Goal: Unclear

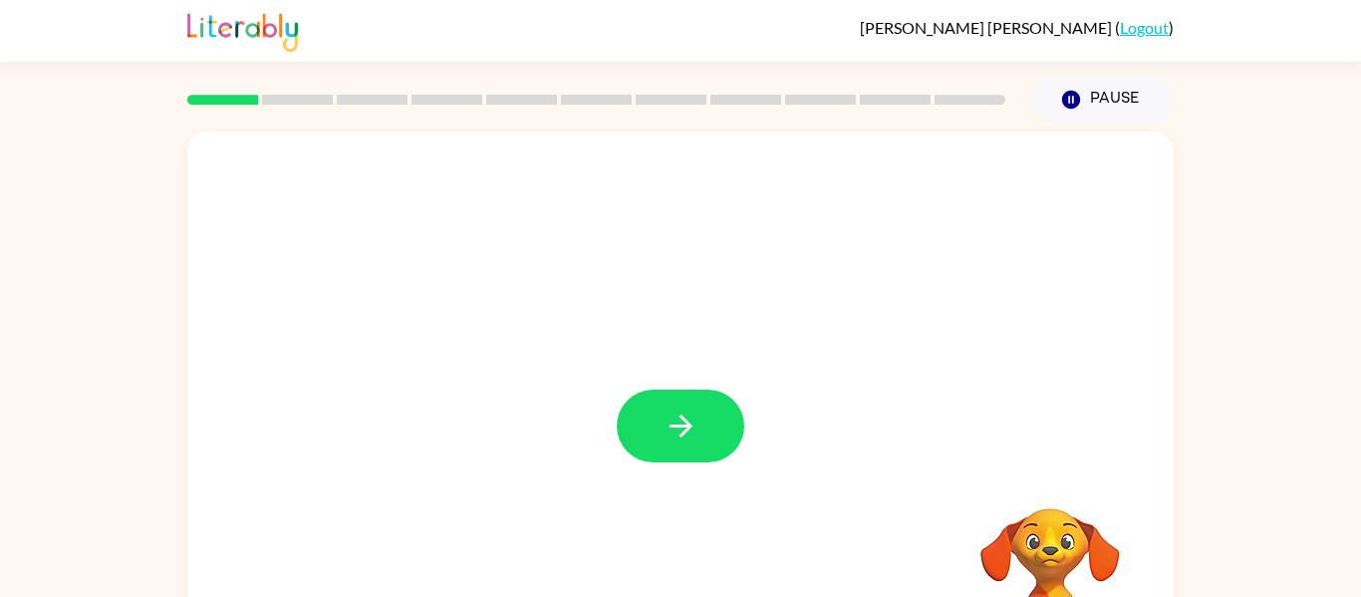
click at [677, 431] on div at bounding box center [681, 426] width 128 height 73
click at [677, 431] on icon "button" at bounding box center [681, 426] width 35 height 35
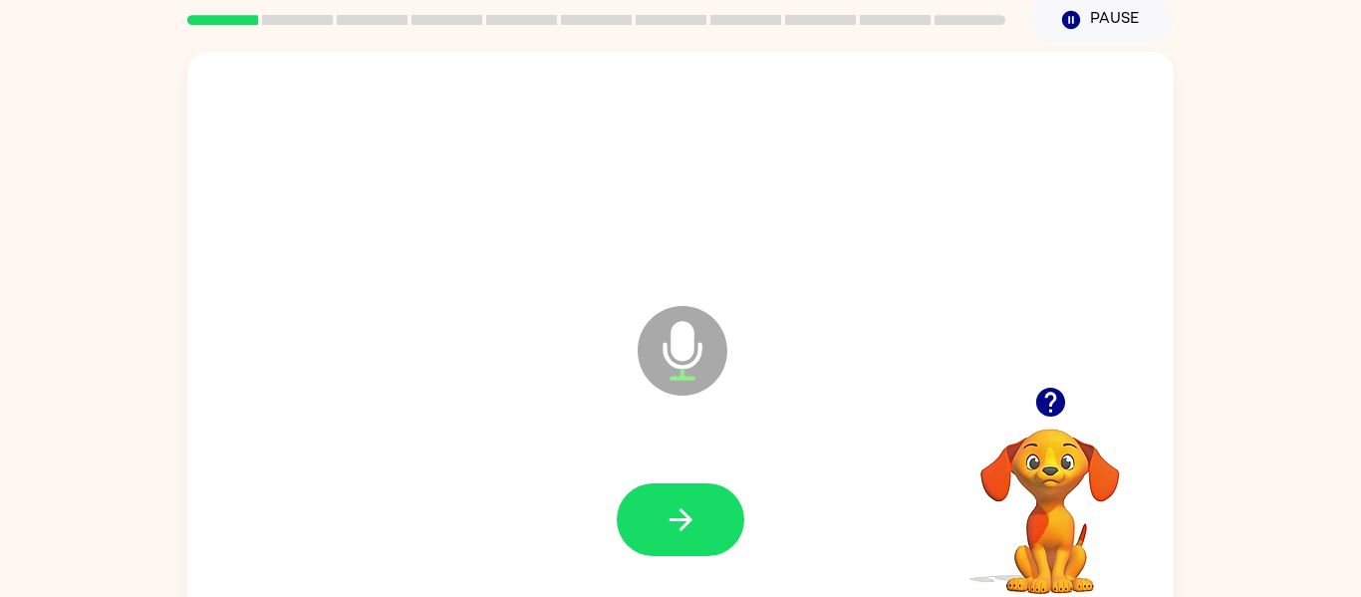
scroll to position [104, 0]
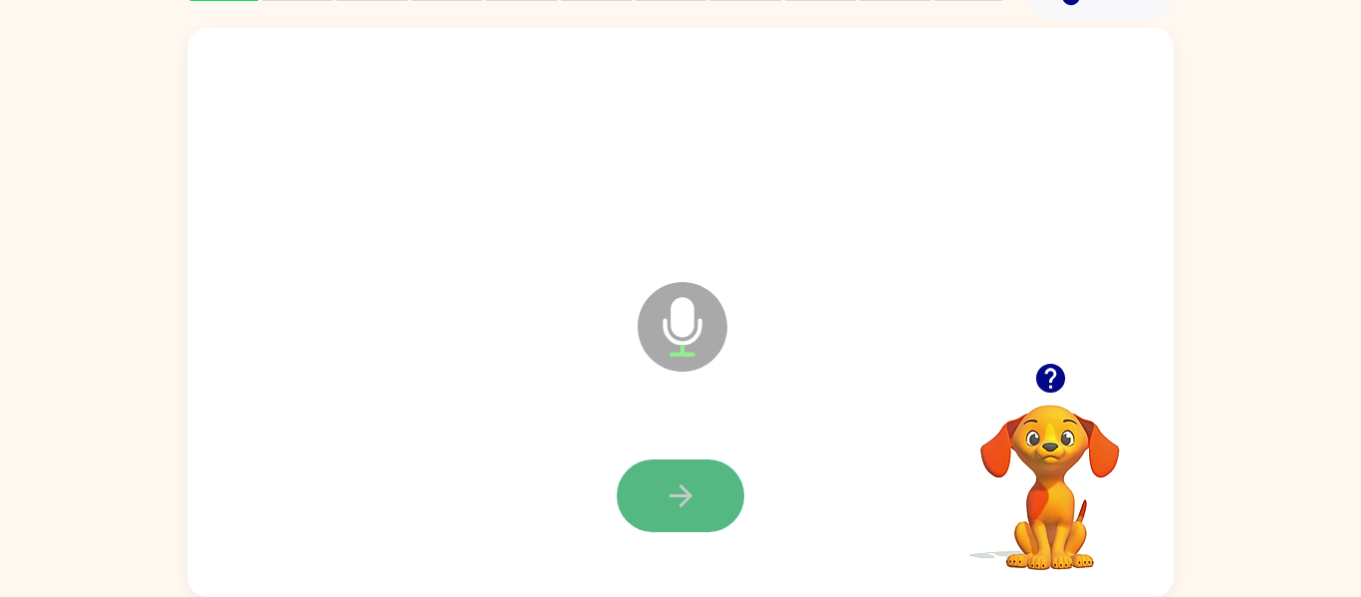
click at [712, 481] on button "button" at bounding box center [681, 495] width 128 height 73
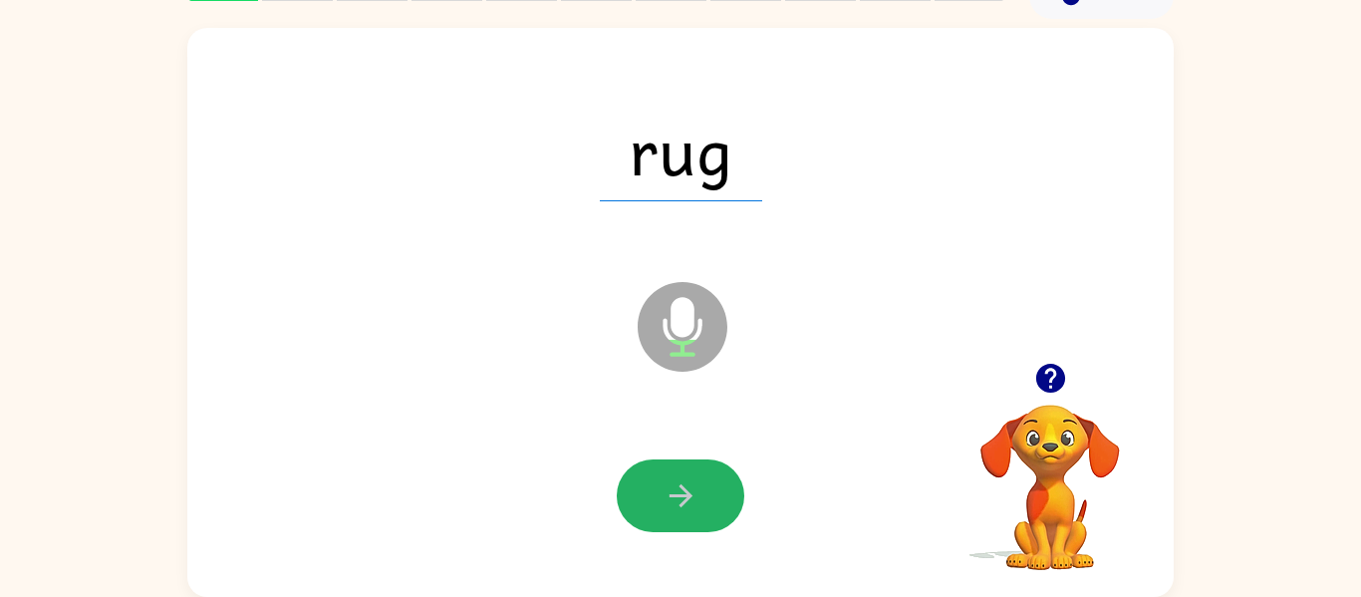
click at [712, 481] on button "button" at bounding box center [681, 495] width 128 height 73
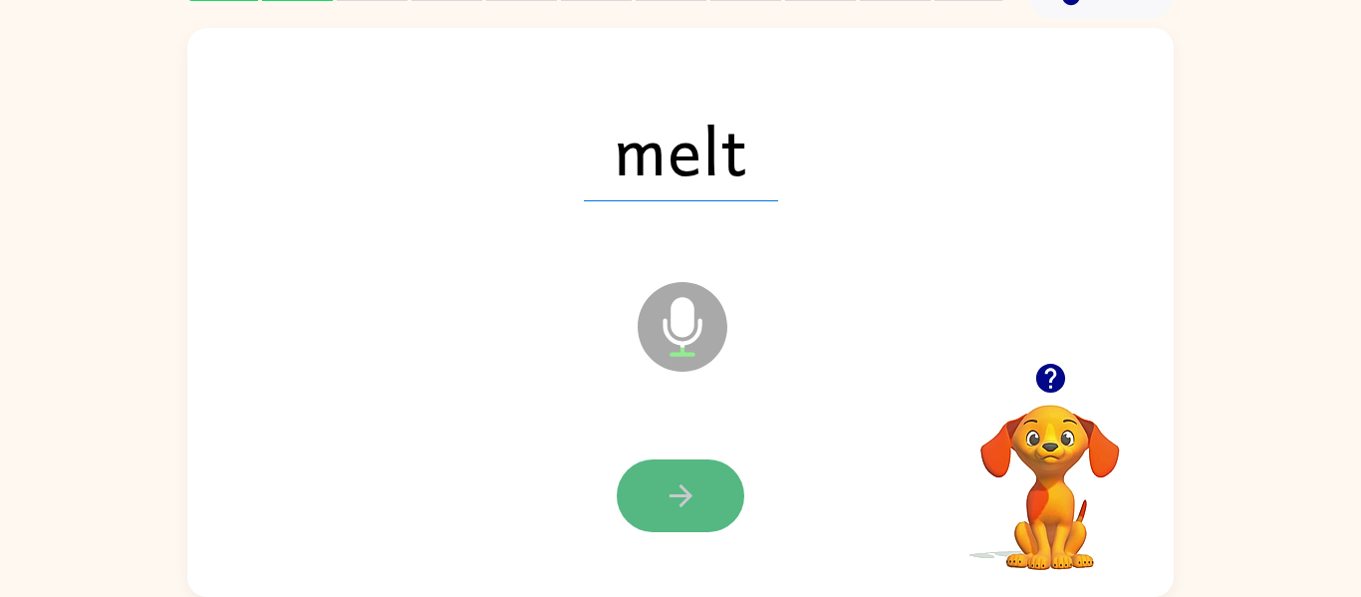
click at [713, 484] on button "button" at bounding box center [681, 495] width 128 height 73
click at [713, 488] on button "button" at bounding box center [681, 495] width 128 height 73
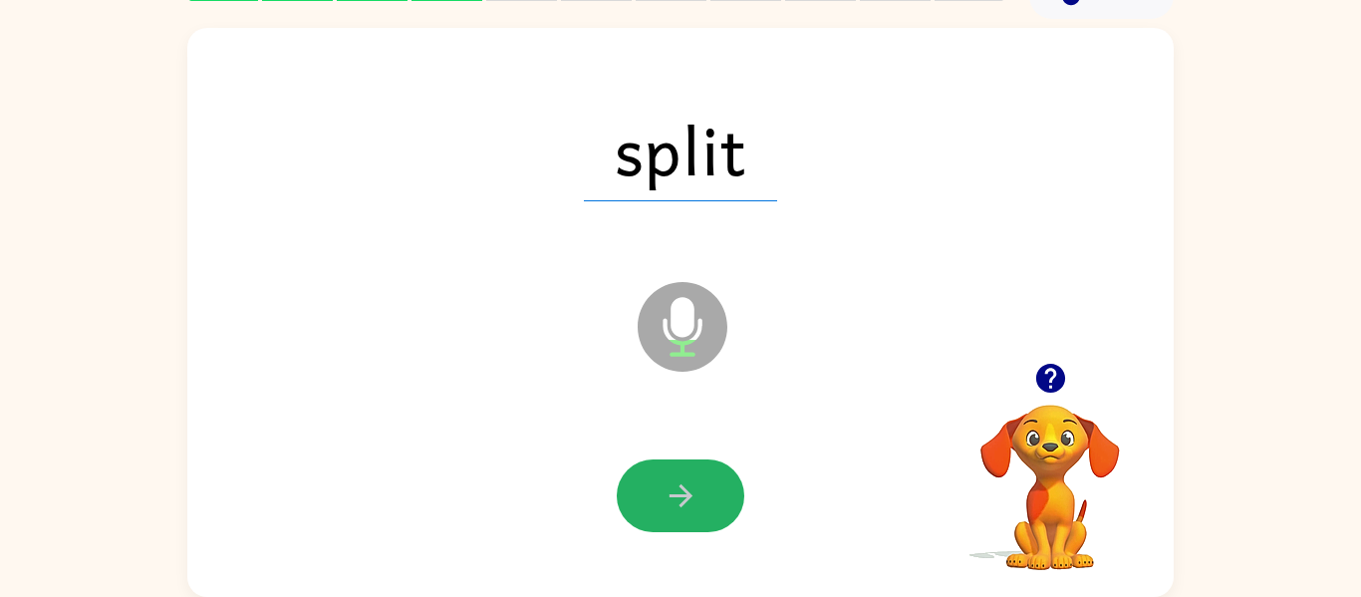
click at [707, 484] on button "button" at bounding box center [681, 495] width 128 height 73
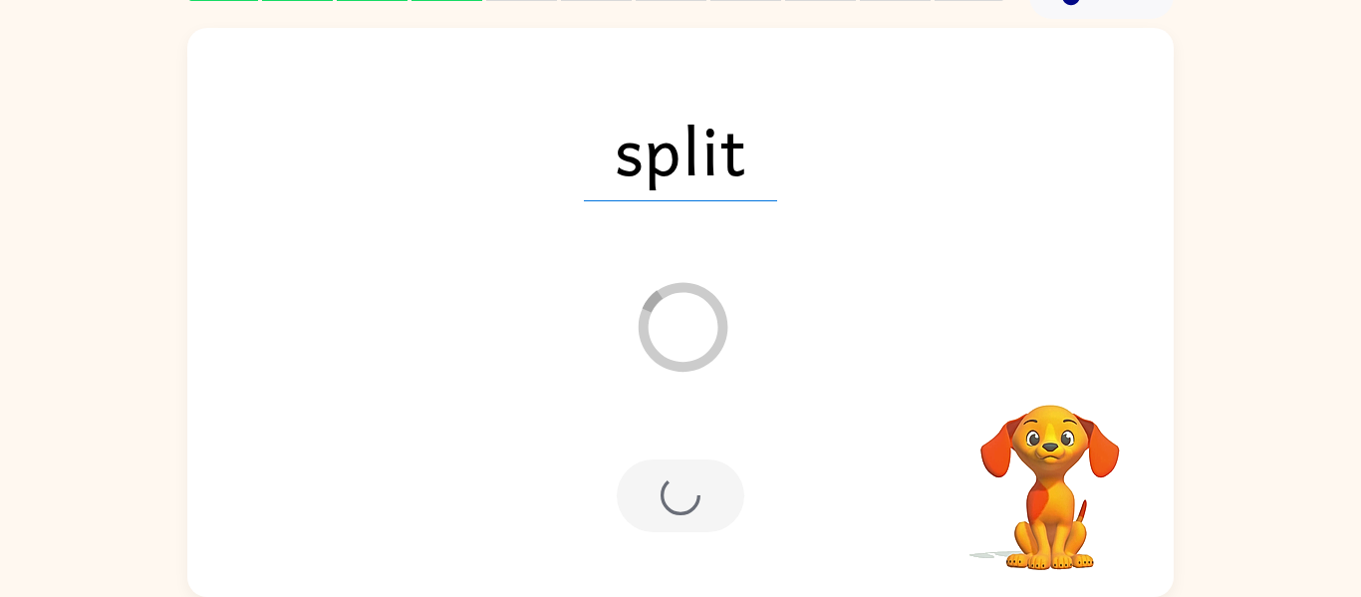
click at [708, 484] on div at bounding box center [681, 495] width 128 height 73
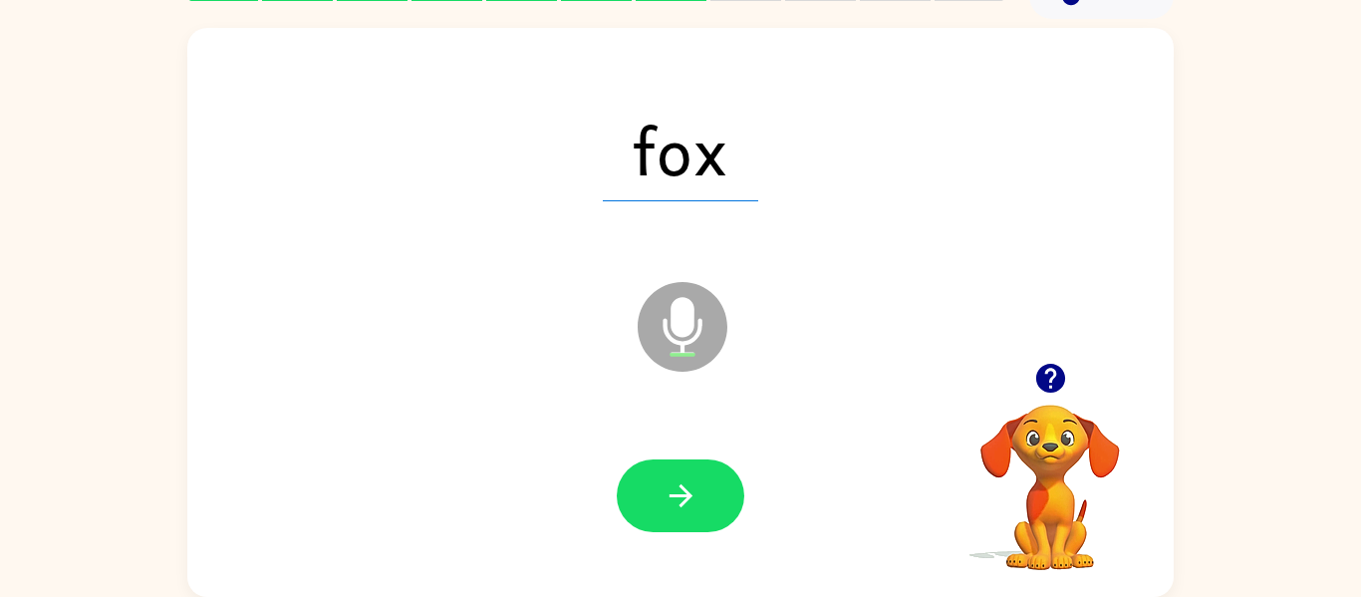
click at [709, 484] on button "button" at bounding box center [681, 495] width 128 height 73
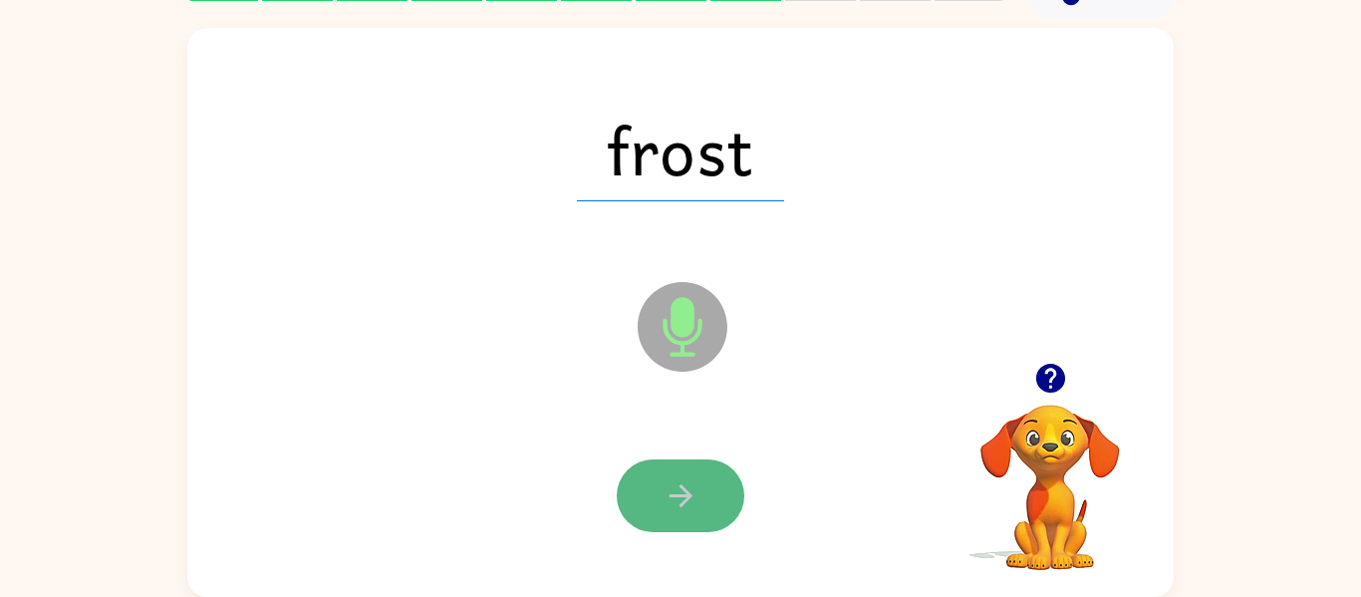
click at [704, 479] on button "button" at bounding box center [681, 495] width 128 height 73
click at [689, 465] on button "button" at bounding box center [681, 495] width 128 height 73
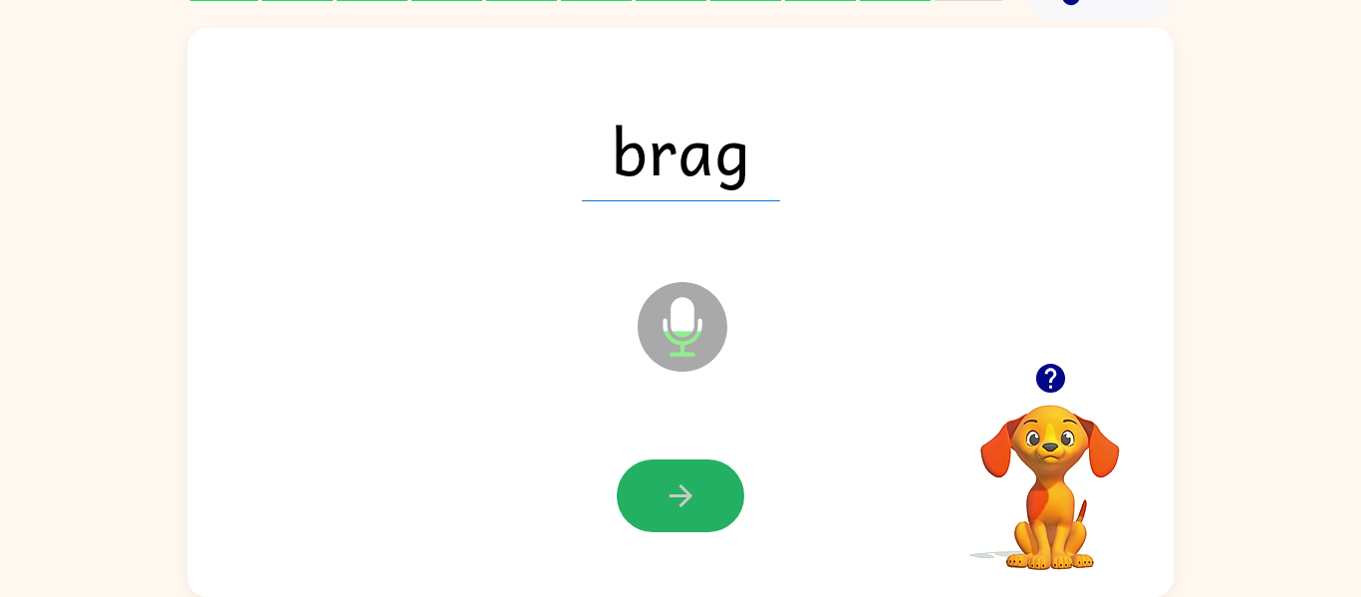
click at [689, 465] on button "button" at bounding box center [681, 495] width 128 height 73
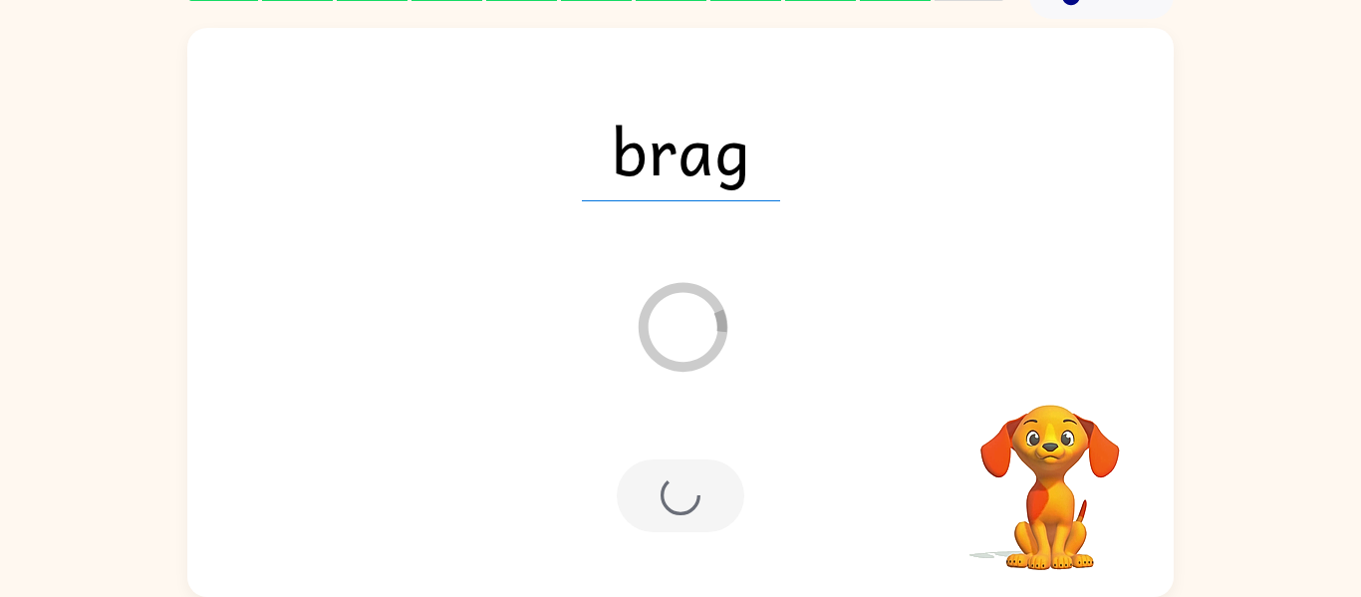
scroll to position [68, 0]
